Goal: Find specific page/section: Find specific page/section

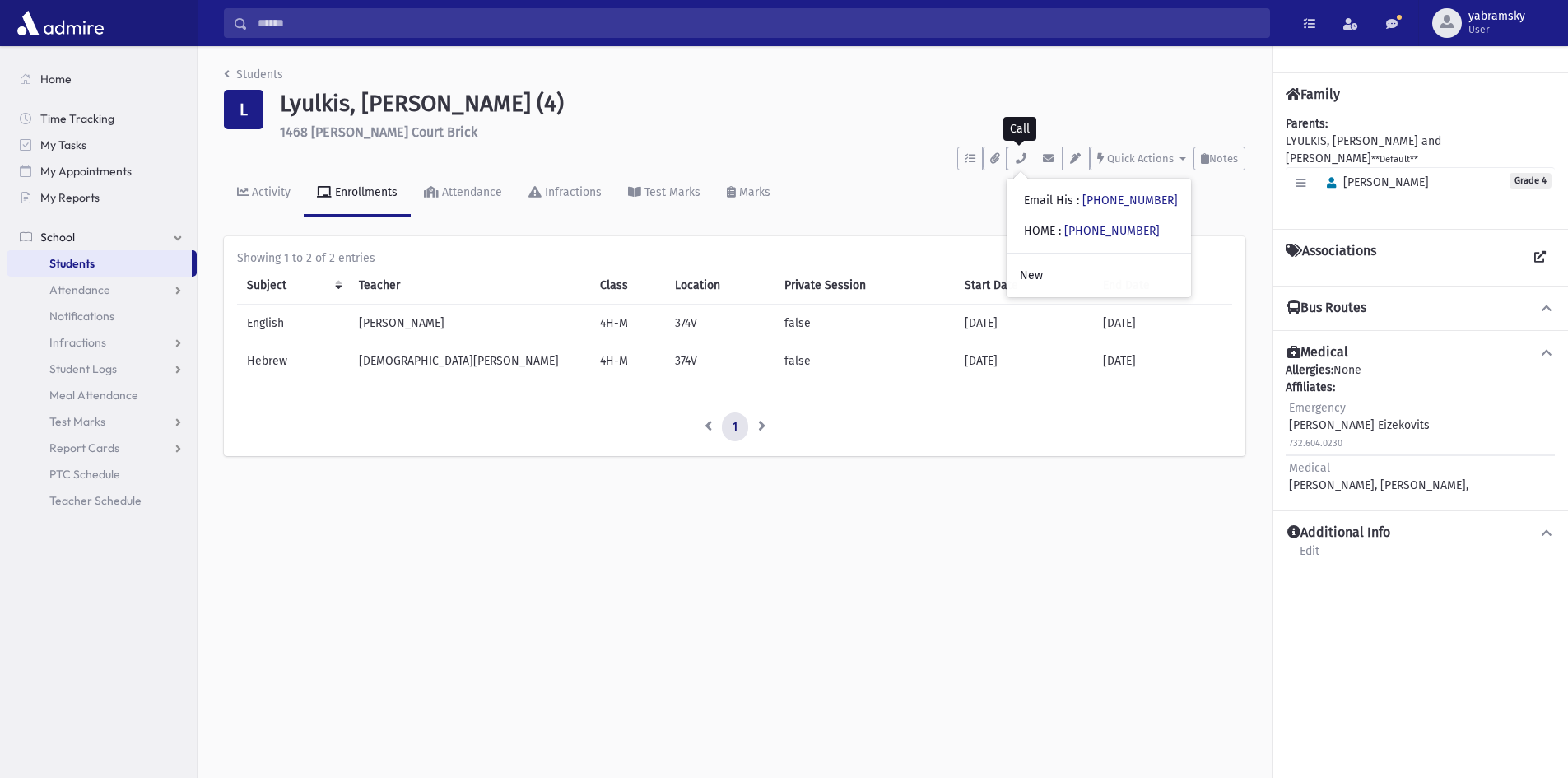
click at [81, 230] on link "School" at bounding box center [101, 237] width 190 height 27
click at [66, 230] on span "School" at bounding box center [57, 237] width 34 height 15
drag, startPoint x: 79, startPoint y: 277, endPoint x: 79, endPoint y: 267, distance: 10.0
click at [79, 277] on link "Attendance" at bounding box center [101, 290] width 190 height 27
click at [85, 262] on span "Students" at bounding box center [72, 263] width 45 height 15
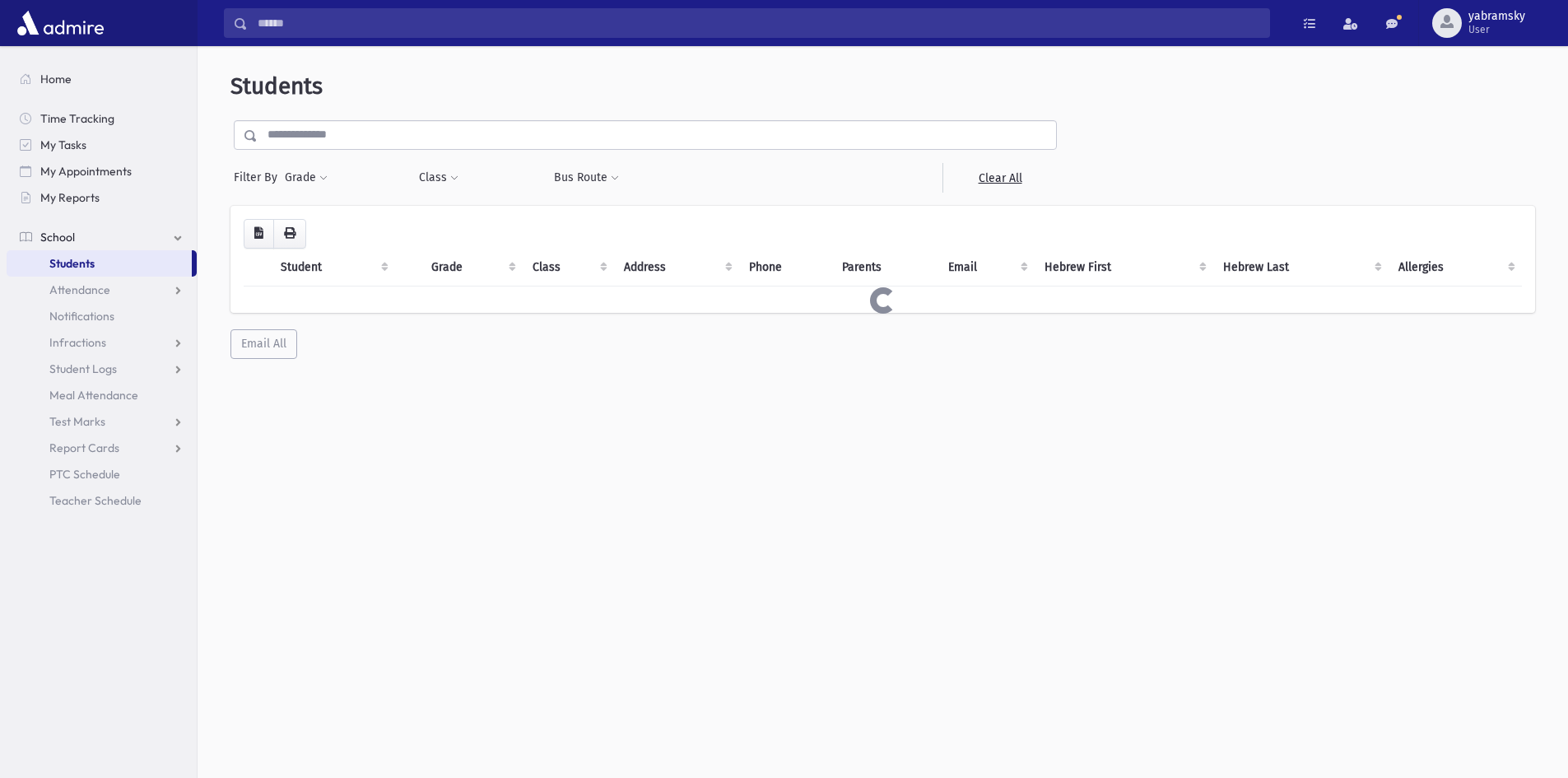
click at [332, 136] on input "text" at bounding box center [656, 135] width 798 height 29
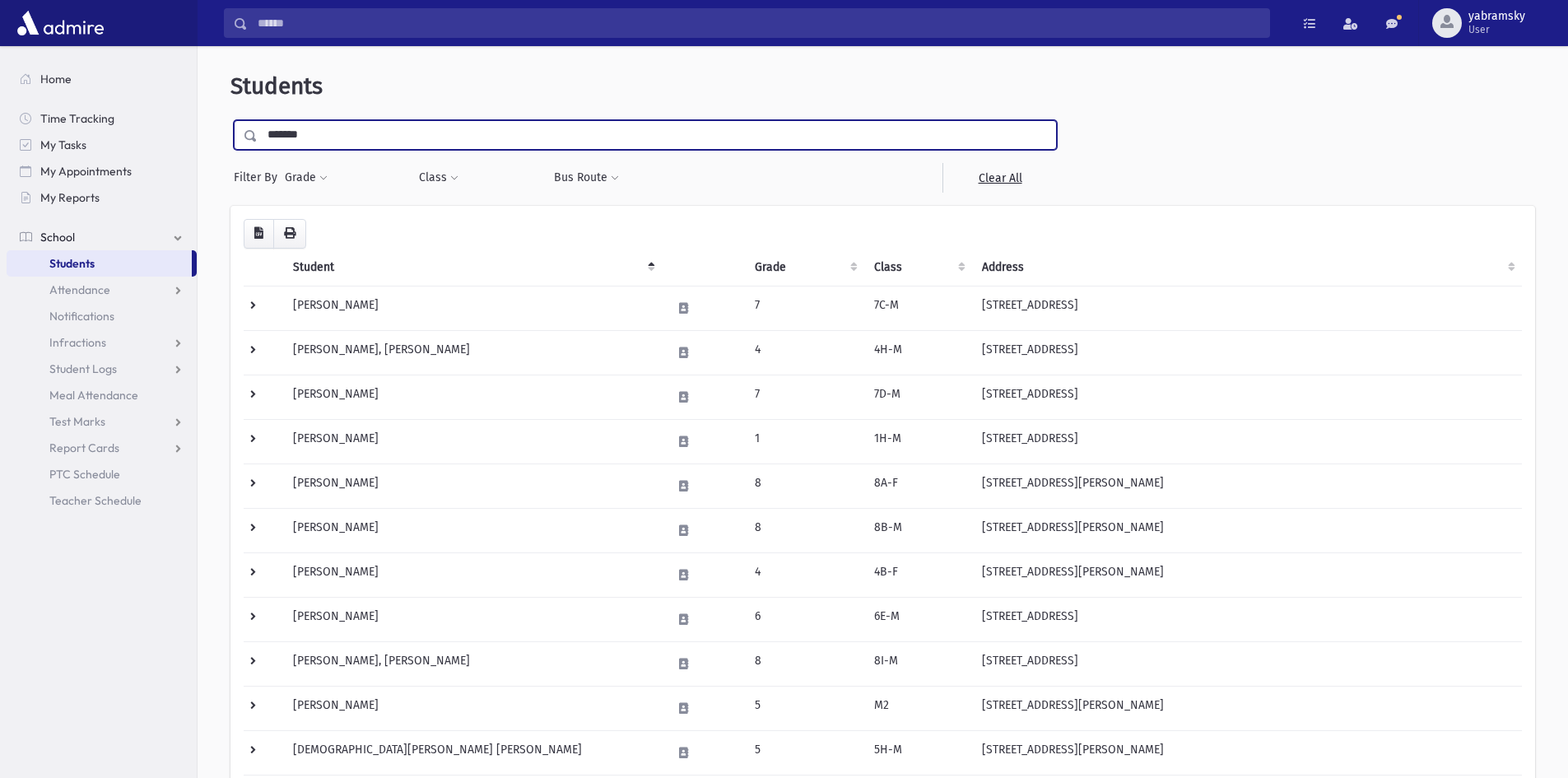
type input "*******"
click at [231, 120] on input "submit" at bounding box center [253, 131] width 46 height 23
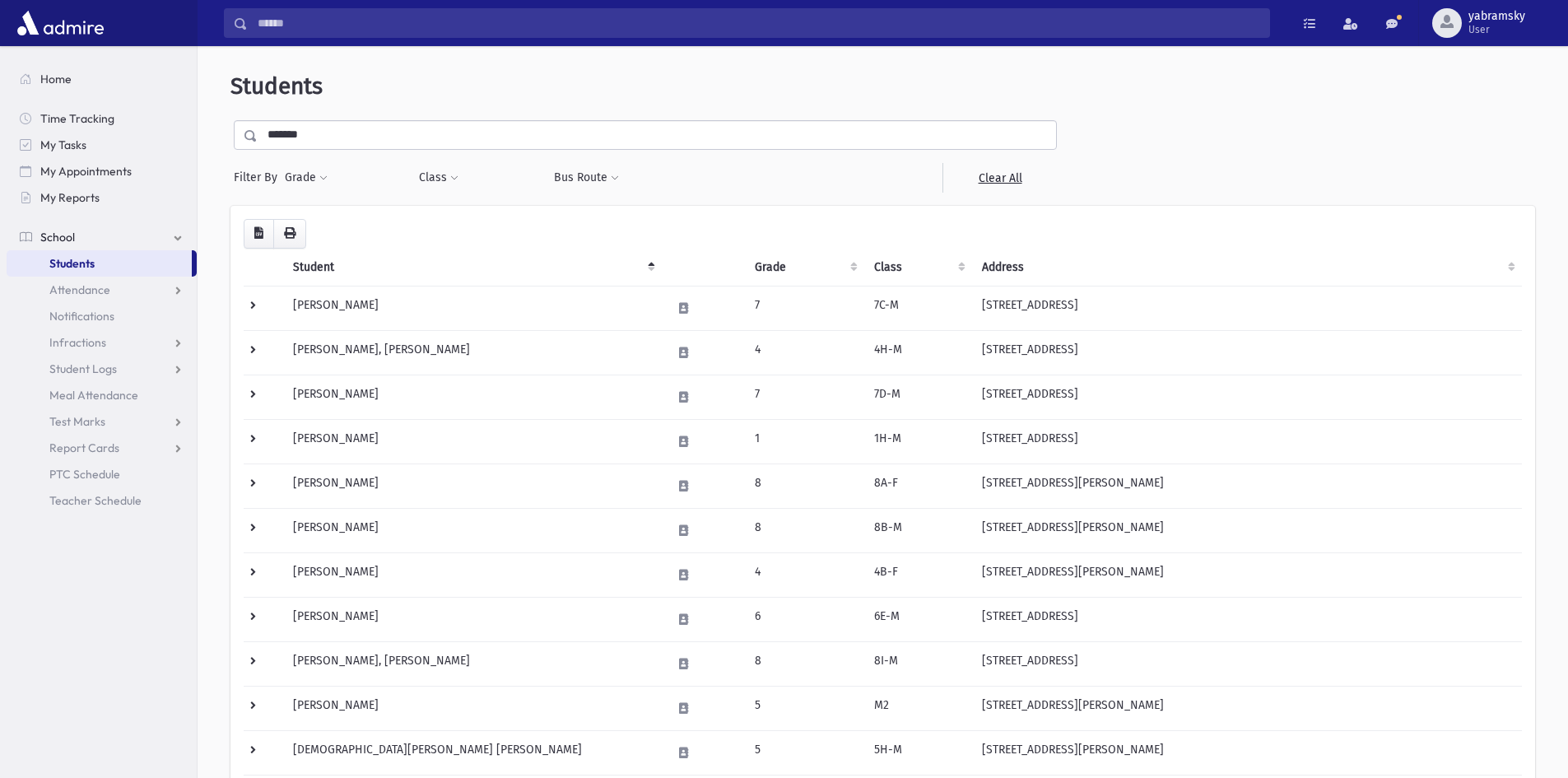
click at [349, 126] on input "*******" at bounding box center [656, 135] width 798 height 29
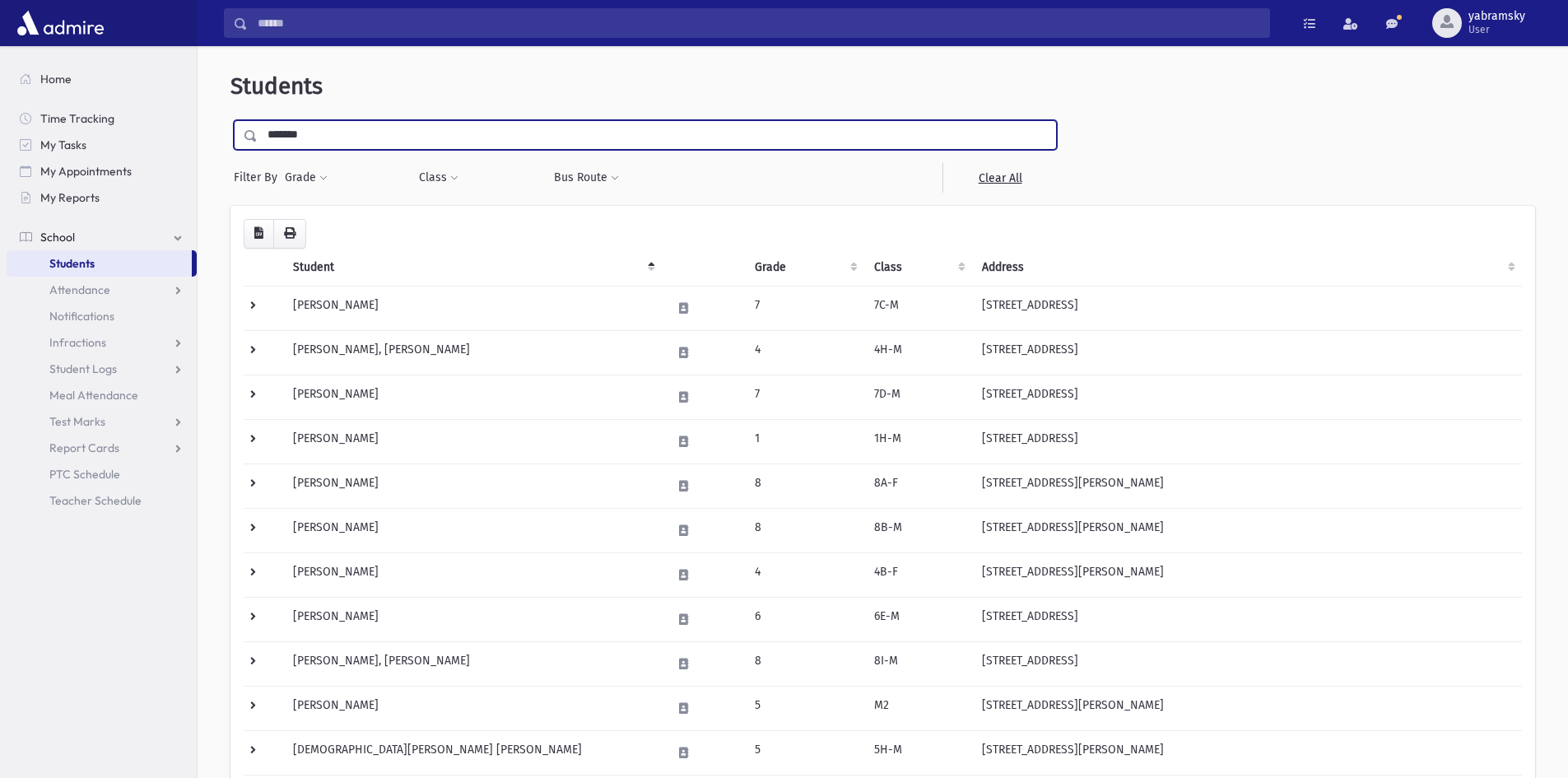
click at [231, 120] on input "submit" at bounding box center [253, 131] width 46 height 23
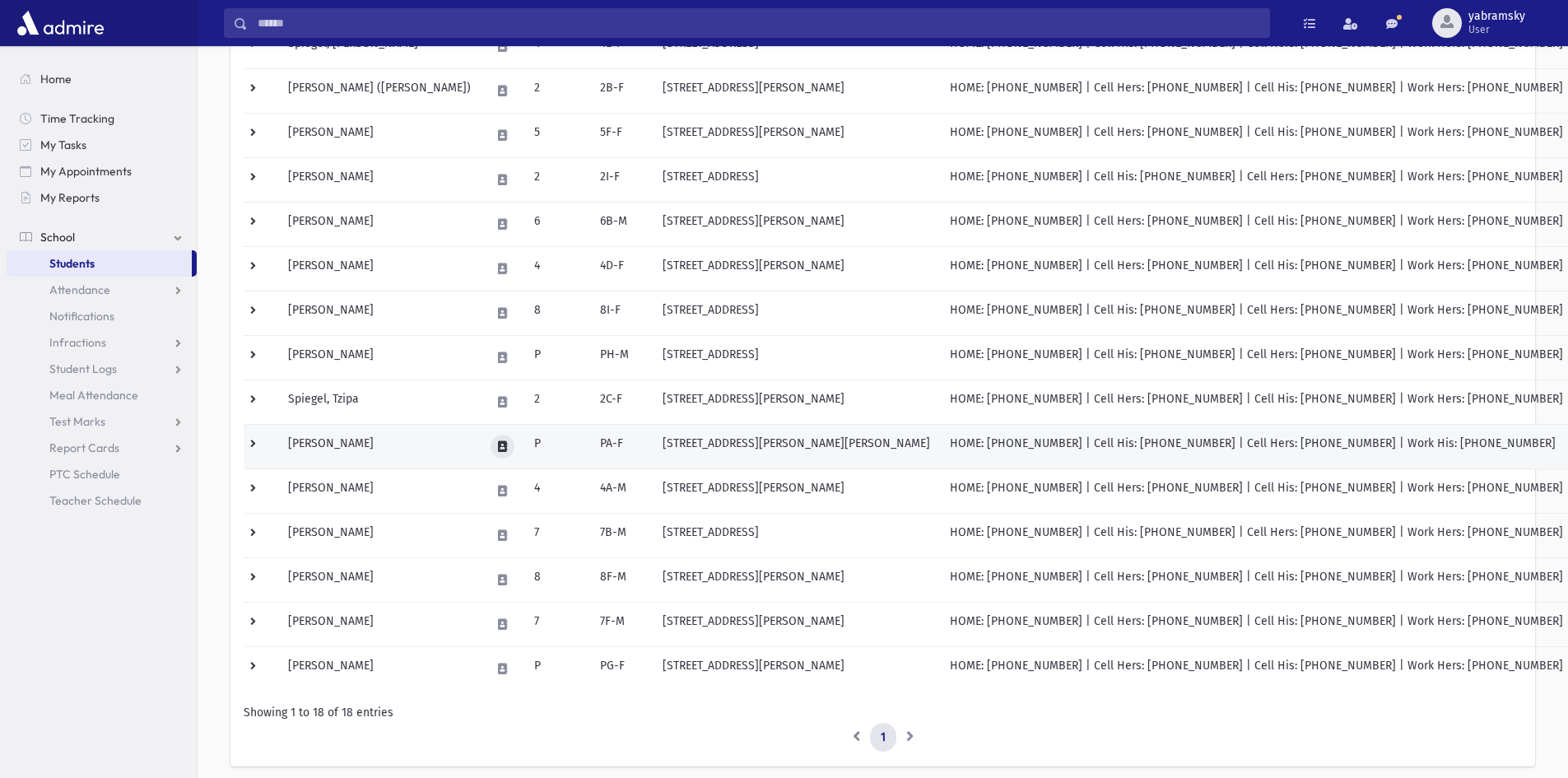
scroll to position [486, 0]
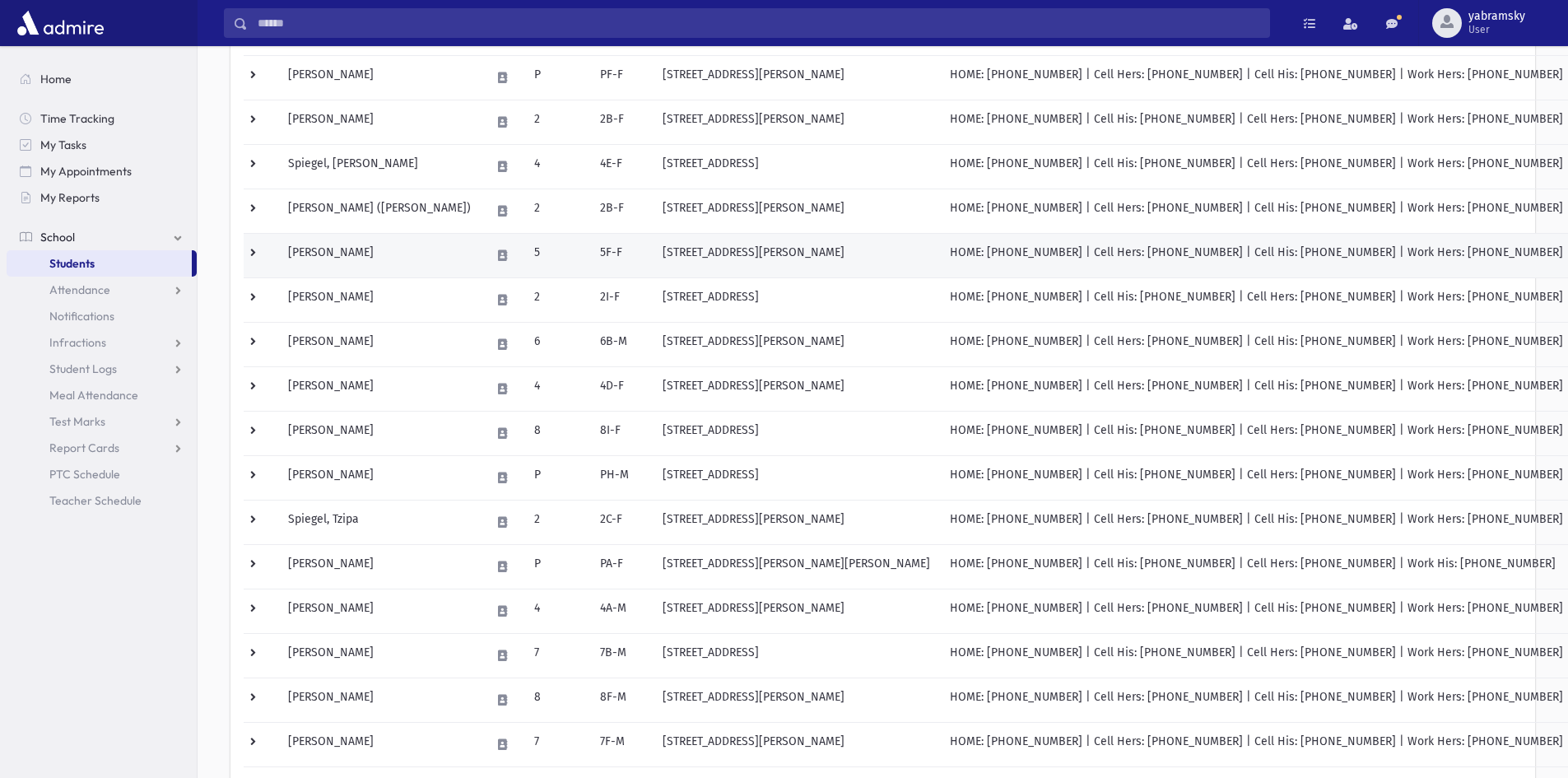
scroll to position [411, 0]
